Goal: Navigation & Orientation: Understand site structure

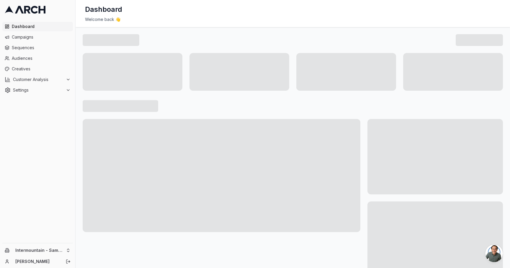
click at [45, 25] on span "Dashboard" at bounding box center [41, 27] width 59 height 6
click at [18, 37] on span "Campaigns" at bounding box center [41, 37] width 59 height 6
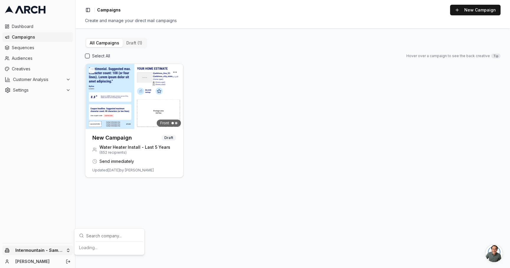
click at [48, 250] on html "Dashboard Campaigns Sequences Audiences Creatives Customer Analysis Settings In…" at bounding box center [255, 134] width 510 height 268
click at [107, 222] on div "Intermountain - Comfort Solutions" at bounding box center [109, 220] width 65 height 15
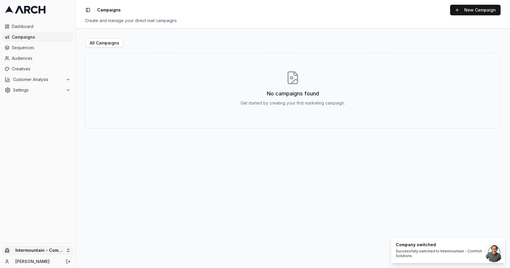
click at [40, 248] on html "Dashboard Campaigns Sequences Audiences Creatives Customer Analysis Settings In…" at bounding box center [255, 134] width 510 height 268
click at [95, 247] on div "Intermountain - Superior Water & Air" at bounding box center [109, 244] width 65 height 15
click at [25, 30] on link "Dashboard" at bounding box center [37, 26] width 70 height 9
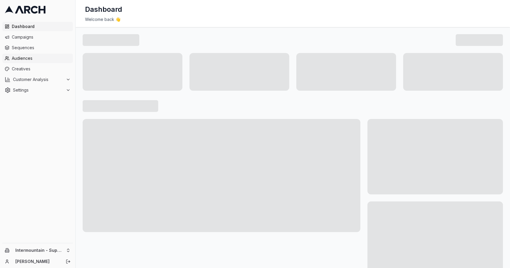
click at [31, 59] on span "Audiences" at bounding box center [41, 58] width 59 height 6
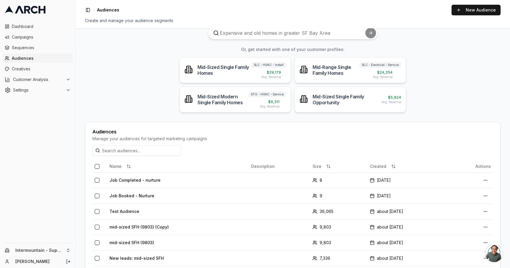
scroll to position [29, 0]
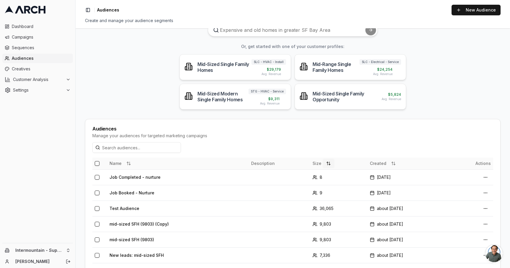
click at [322, 165] on button at bounding box center [328, 163] width 12 height 9
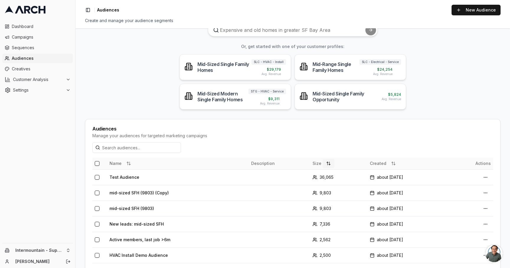
click at [322, 165] on button at bounding box center [328, 163] width 12 height 9
